Goal: Obtain resource: Obtain resource

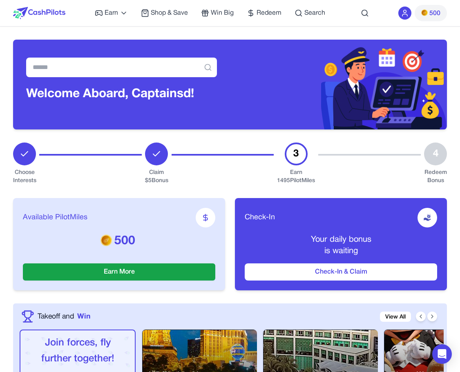
drag, startPoint x: 328, startPoint y: 10, endPoint x: 329, endPoint y: 1, distance: 9.1
click at [315, 13] on div "Earn Play Games Enjoy fun games and earn Try New App Test new app for rewards T…" at bounding box center [230, 13] width 434 height 26
click at [315, 13] on span "Search" at bounding box center [314, 13] width 21 height 10
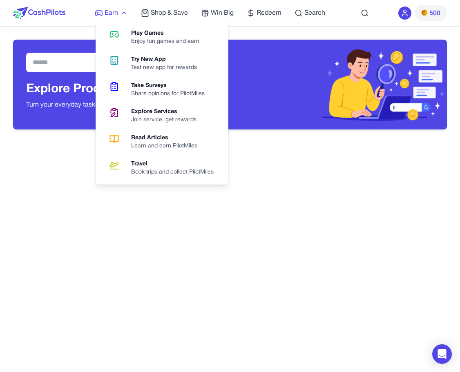
click at [111, 14] on span "Earn" at bounding box center [111, 13] width 13 height 10
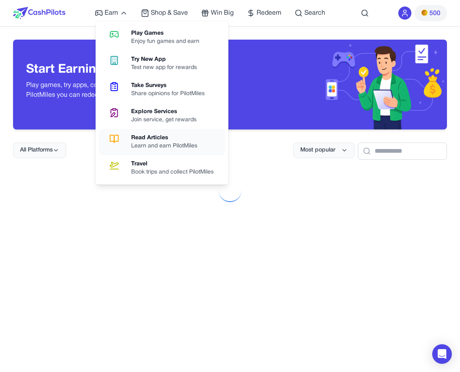
click at [170, 136] on div "Read Articles" at bounding box center [167, 138] width 73 height 8
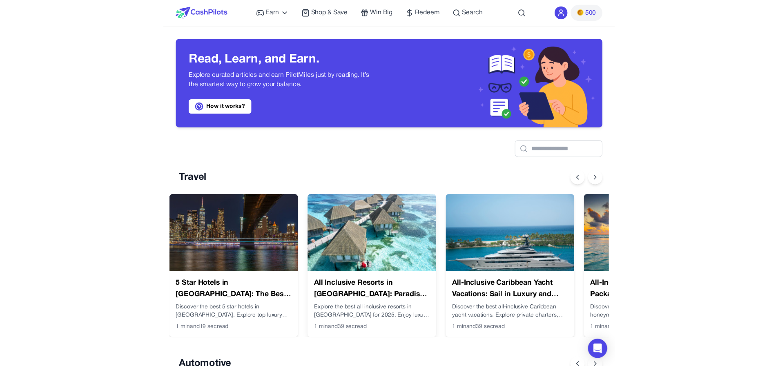
scroll to position [0, 7]
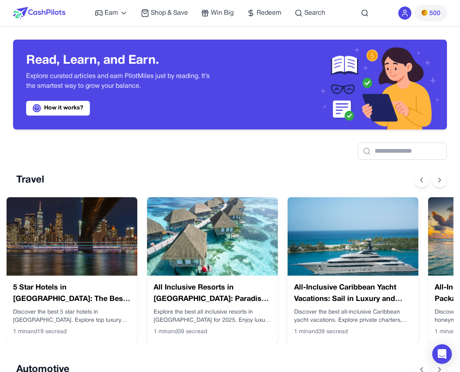
click at [324, 244] on img at bounding box center [353, 236] width 131 height 78
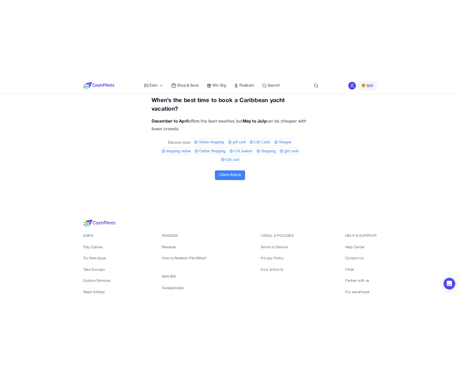
scroll to position [3183, 0]
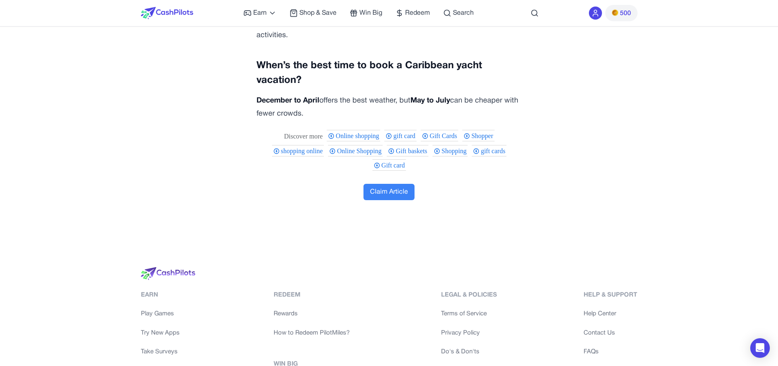
drag, startPoint x: 286, startPoint y: 134, endPoint x: 334, endPoint y: 336, distance: 207.9
click at [334, 336] on div "Redeem Rewards How to Redeem PilotMiles? Win Big Sweepstakes How Do Sweepstakes…" at bounding box center [314, 348] width 80 height 116
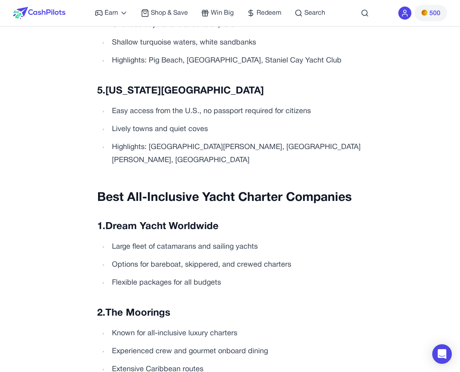
scroll to position [0, 0]
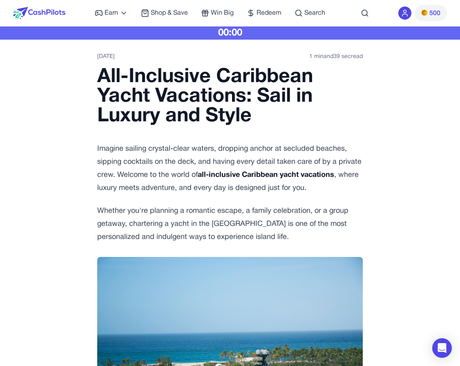
click at [221, 32] on div "00:00" at bounding box center [230, 33] width 460 height 13
click at [354, 140] on div "All-Inclusive Caribbean Yacht Vacations: Sail in Luxury and Style Imagine saili…" at bounding box center [229, 155] width 265 height 176
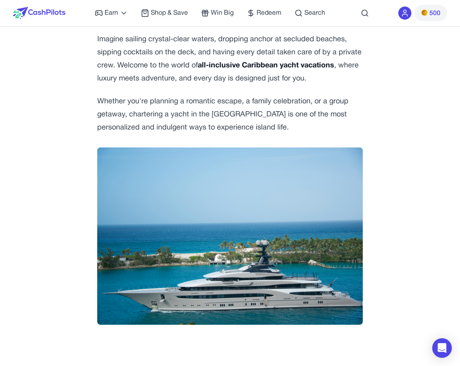
scroll to position [0, 6]
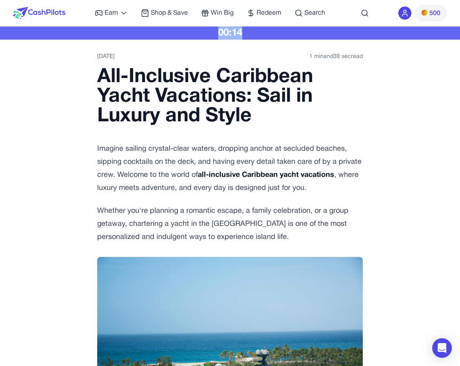
drag, startPoint x: 238, startPoint y: 35, endPoint x: 251, endPoint y: 34, distance: 13.1
click at [251, 34] on div "00:14" at bounding box center [230, 33] width 460 height 13
drag, startPoint x: 238, startPoint y: 33, endPoint x: 258, endPoint y: 33, distance: 20.0
click at [258, 33] on div "00:11" at bounding box center [230, 33] width 460 height 13
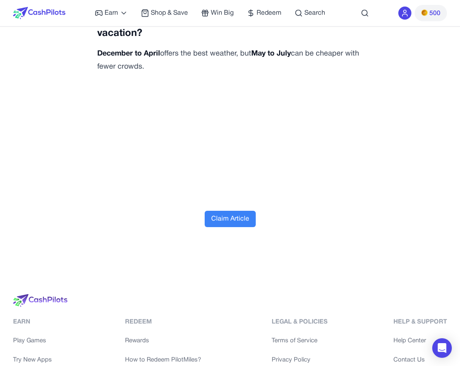
scroll to position [3166, 0]
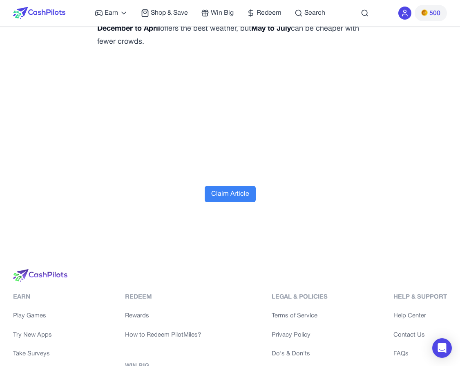
click at [239, 186] on button "Claim Article" at bounding box center [230, 194] width 51 height 16
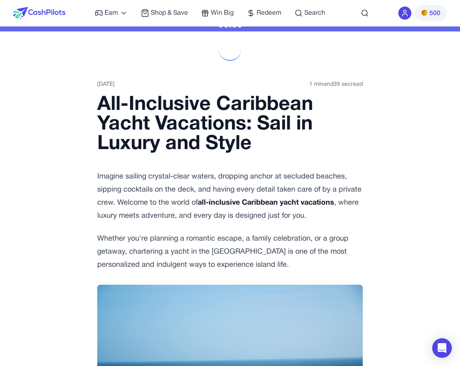
scroll to position [0, 0]
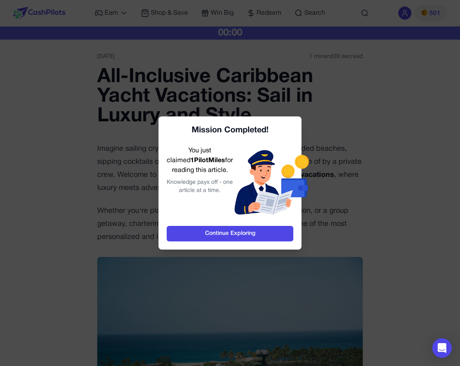
click at [261, 62] on div at bounding box center [230, 183] width 460 height 366
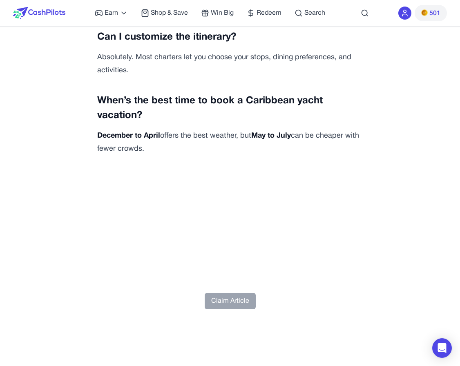
scroll to position [3148, 0]
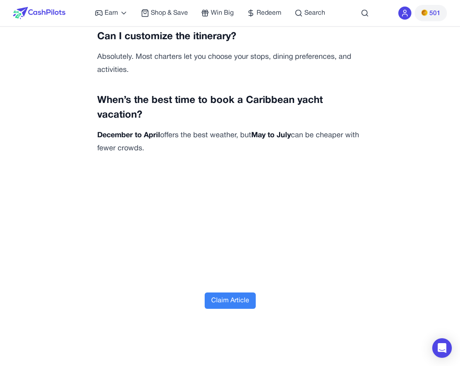
click at [222, 292] on button "Claim Article" at bounding box center [230, 300] width 51 height 16
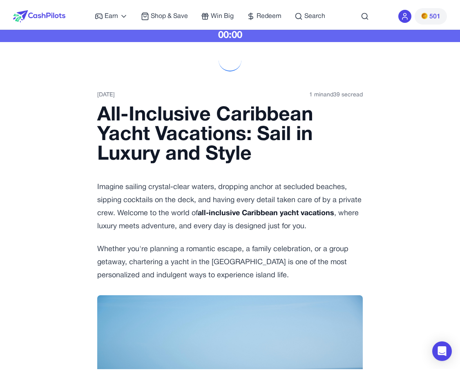
scroll to position [0, 0]
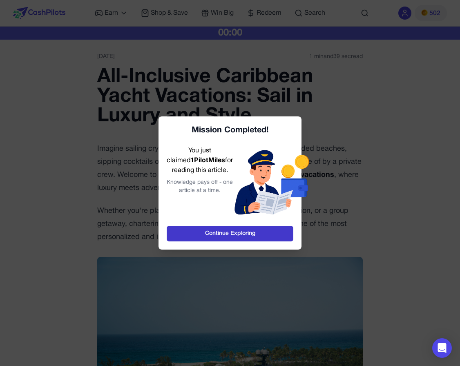
click at [204, 231] on link "Continue Exploring" at bounding box center [230, 234] width 127 height 16
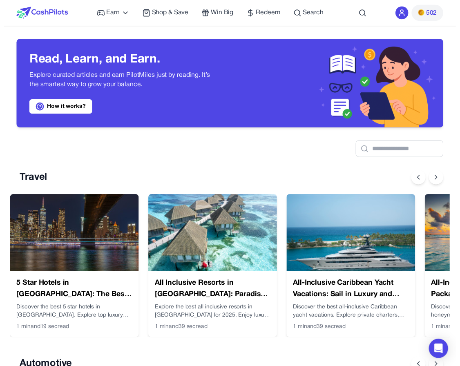
scroll to position [0, 7]
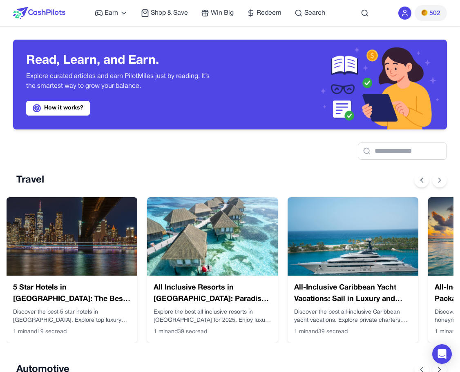
click at [167, 3] on div "Earn Play Games Enjoy fun games and earn Try New App Test new app for rewards T…" at bounding box center [210, 13] width 230 height 26
click at [310, 200] on img at bounding box center [353, 236] width 131 height 78
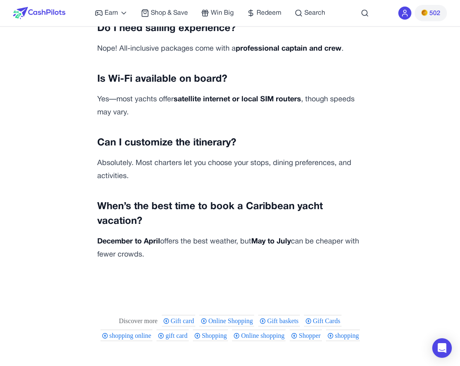
scroll to position [3357, 0]
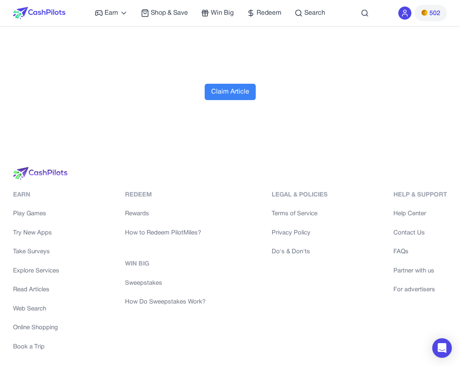
click at [238, 84] on button "Claim Article" at bounding box center [230, 92] width 51 height 16
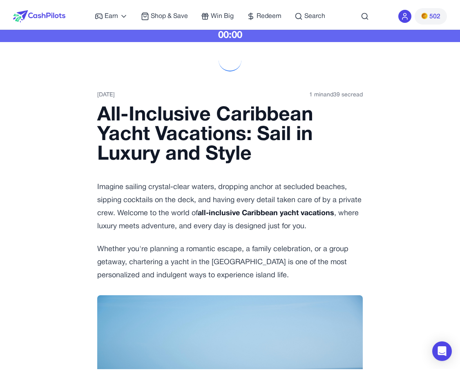
scroll to position [0, 0]
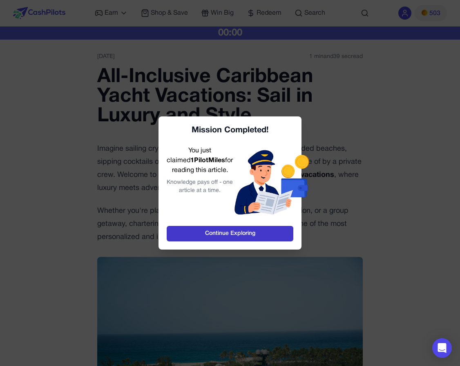
click at [270, 229] on link "Continue Exploring" at bounding box center [230, 234] width 127 height 16
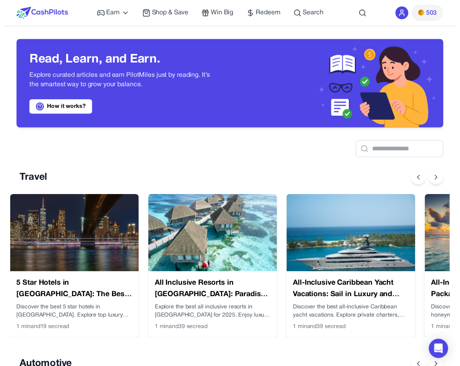
scroll to position [0, 7]
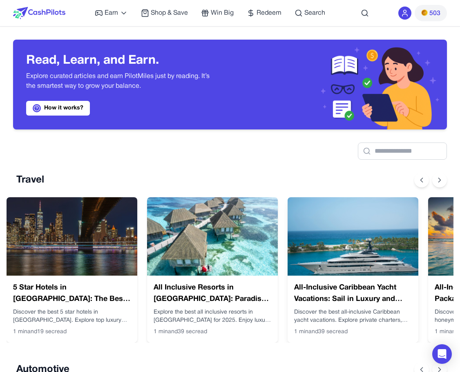
click at [383, 266] on img at bounding box center [353, 236] width 131 height 78
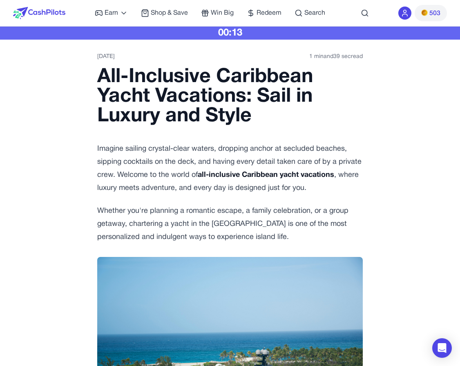
scroll to position [1, 0]
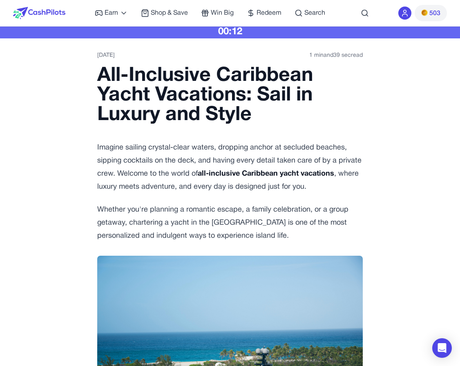
click at [352, 172] on p "Imagine sailing crystal-clear waters, dropping anchor at secluded beaches, sipp…" at bounding box center [229, 167] width 265 height 52
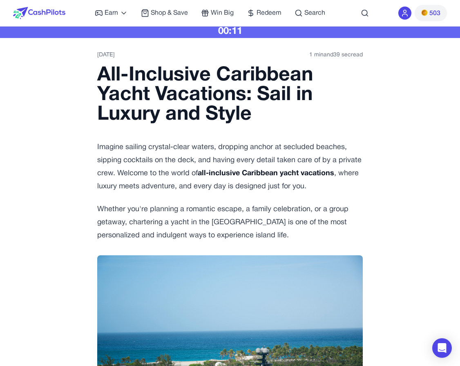
click at [349, 132] on div "All-Inclusive Caribbean Yacht Vacations: Sail in Luxury and Style Imagine saili…" at bounding box center [229, 154] width 265 height 176
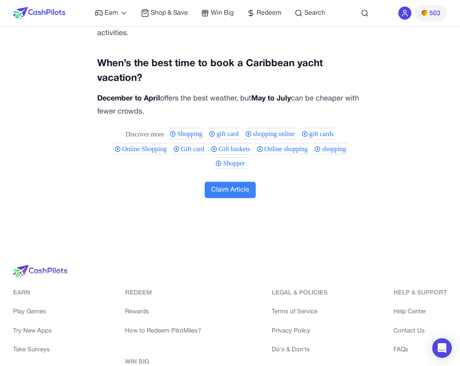
scroll to position [3283, 0]
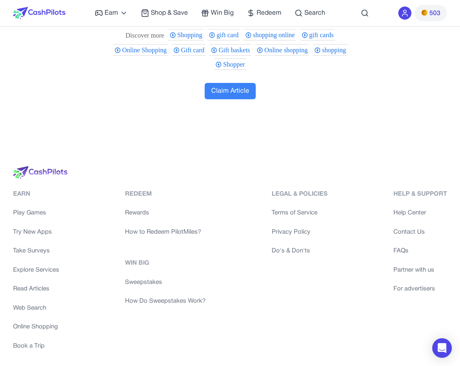
click at [236, 83] on button "Claim Article" at bounding box center [230, 91] width 51 height 16
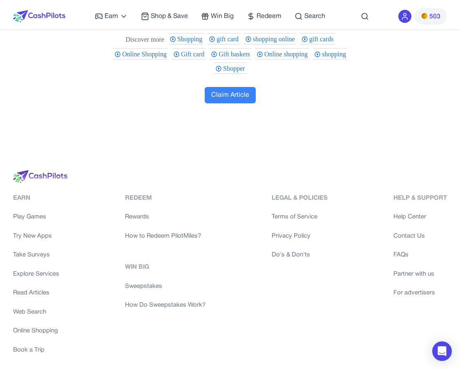
scroll to position [0, 0]
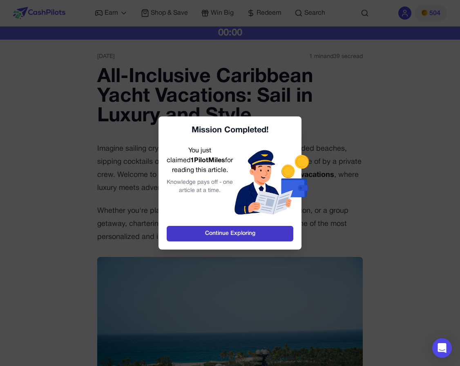
click at [234, 234] on link "Continue Exploring" at bounding box center [230, 234] width 127 height 16
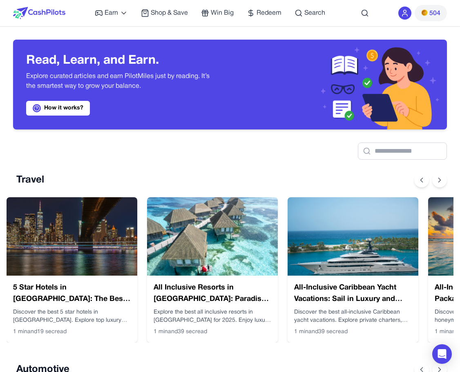
scroll to position [1, 0]
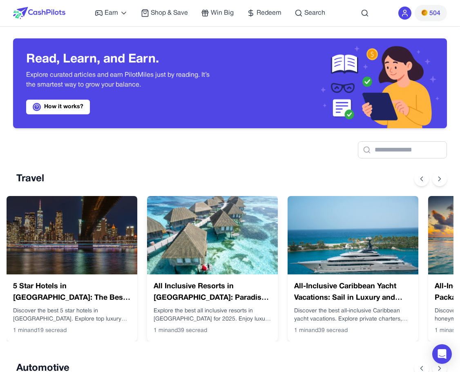
click at [224, 257] on img at bounding box center [212, 235] width 131 height 78
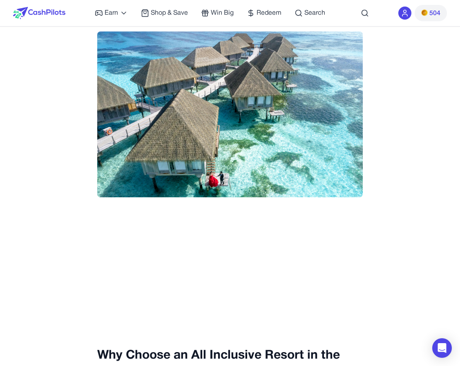
scroll to position [3187, 0]
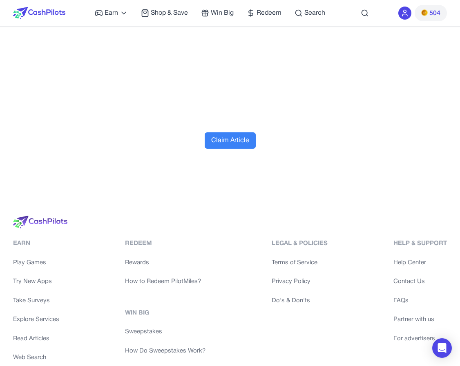
click at [230, 132] on button "Claim Article" at bounding box center [230, 140] width 51 height 16
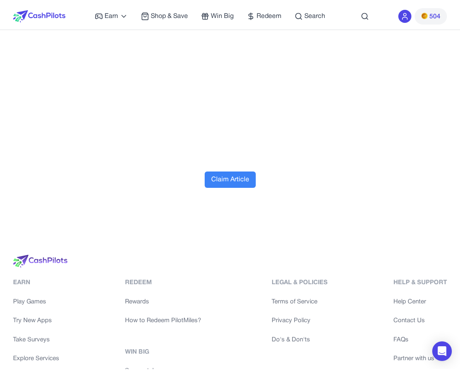
scroll to position [0, 0]
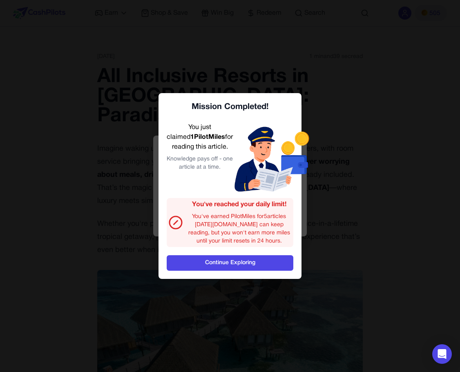
click at [235, 11] on div at bounding box center [230, 186] width 460 height 372
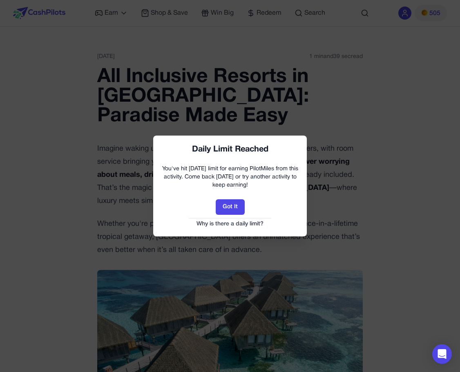
click at [330, 97] on div at bounding box center [230, 186] width 460 height 372
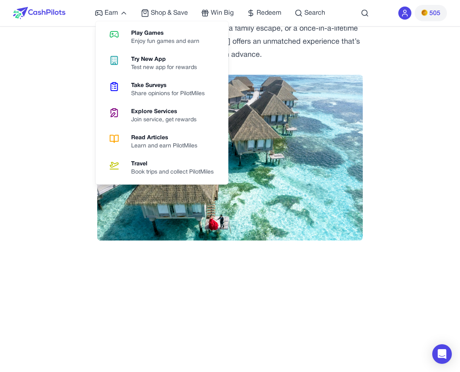
scroll to position [270, 0]
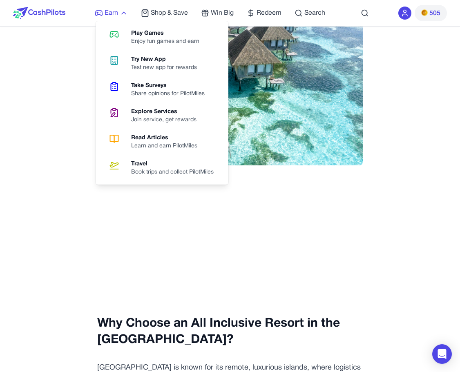
click at [124, 16] on icon at bounding box center [124, 13] width 8 height 8
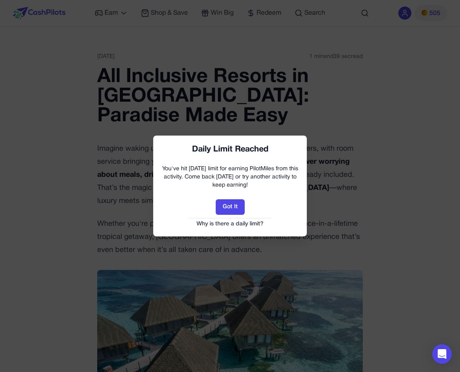
click at [250, 43] on div at bounding box center [230, 186] width 460 height 372
click at [225, 209] on button "Got It" at bounding box center [230, 207] width 29 height 16
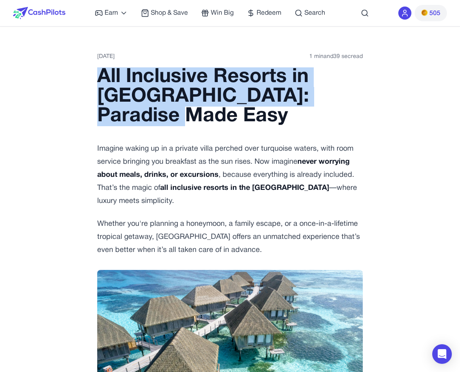
drag, startPoint x: 74, startPoint y: 76, endPoint x: 152, endPoint y: 116, distance: 87.3
click at [152, 116] on h1 "All Inclusive Resorts in [GEOGRAPHIC_DATA]: Paradise Made Easy" at bounding box center [229, 96] width 265 height 59
drag, startPoint x: 81, startPoint y: 68, endPoint x: 155, endPoint y: 126, distance: 94.0
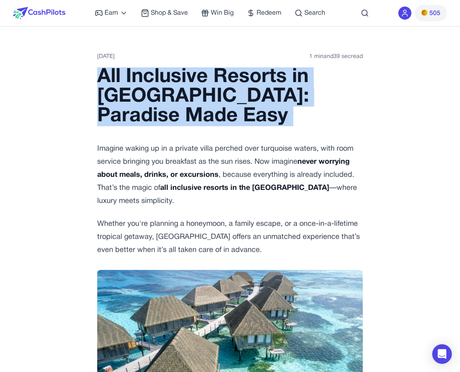
drag, startPoint x: 81, startPoint y: 148, endPoint x: 248, endPoint y: 254, distance: 197.6
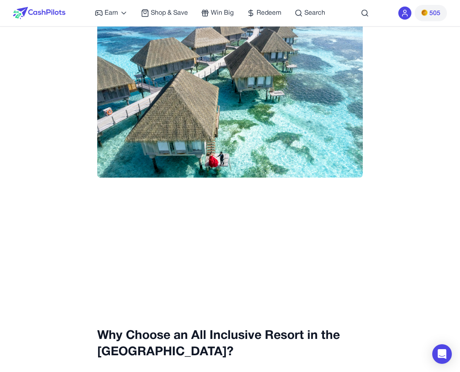
scroll to position [259, 0]
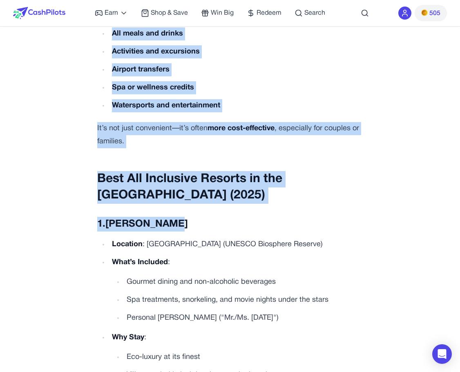
drag, startPoint x: 93, startPoint y: 334, endPoint x: 178, endPoint y: 192, distance: 164.9
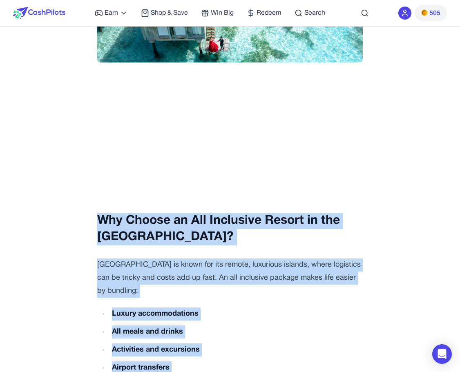
scroll to position [349, 0]
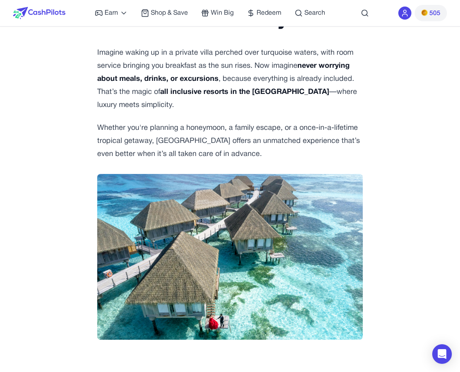
scroll to position [0, 0]
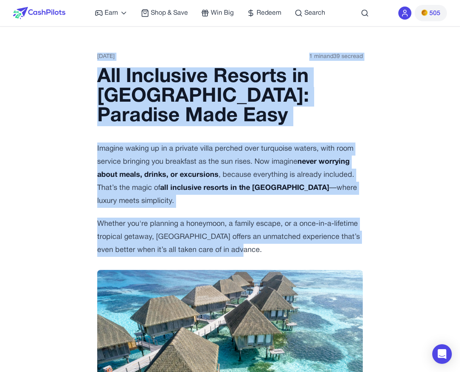
drag, startPoint x: 70, startPoint y: 54, endPoint x: 263, endPoint y: 252, distance: 276.1
click at [263, 252] on p "Whether you're planning a honeymoon, a family escape, or a once-in-a-lifetime t…" at bounding box center [229, 237] width 265 height 39
drag, startPoint x: 263, startPoint y: 252, endPoint x: 89, endPoint y: 79, distance: 244.9
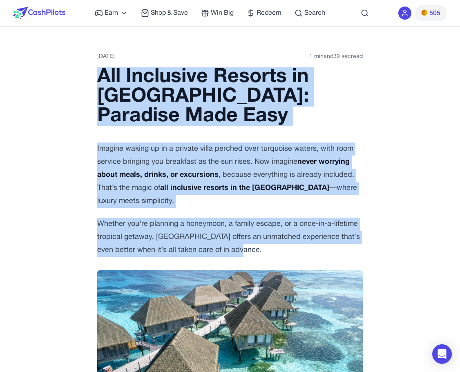
click at [101, 74] on h1 "All Inclusive Resorts in [GEOGRAPHIC_DATA]: Paradise Made Easy" at bounding box center [229, 96] width 265 height 59
